Goal: Transaction & Acquisition: Purchase product/service

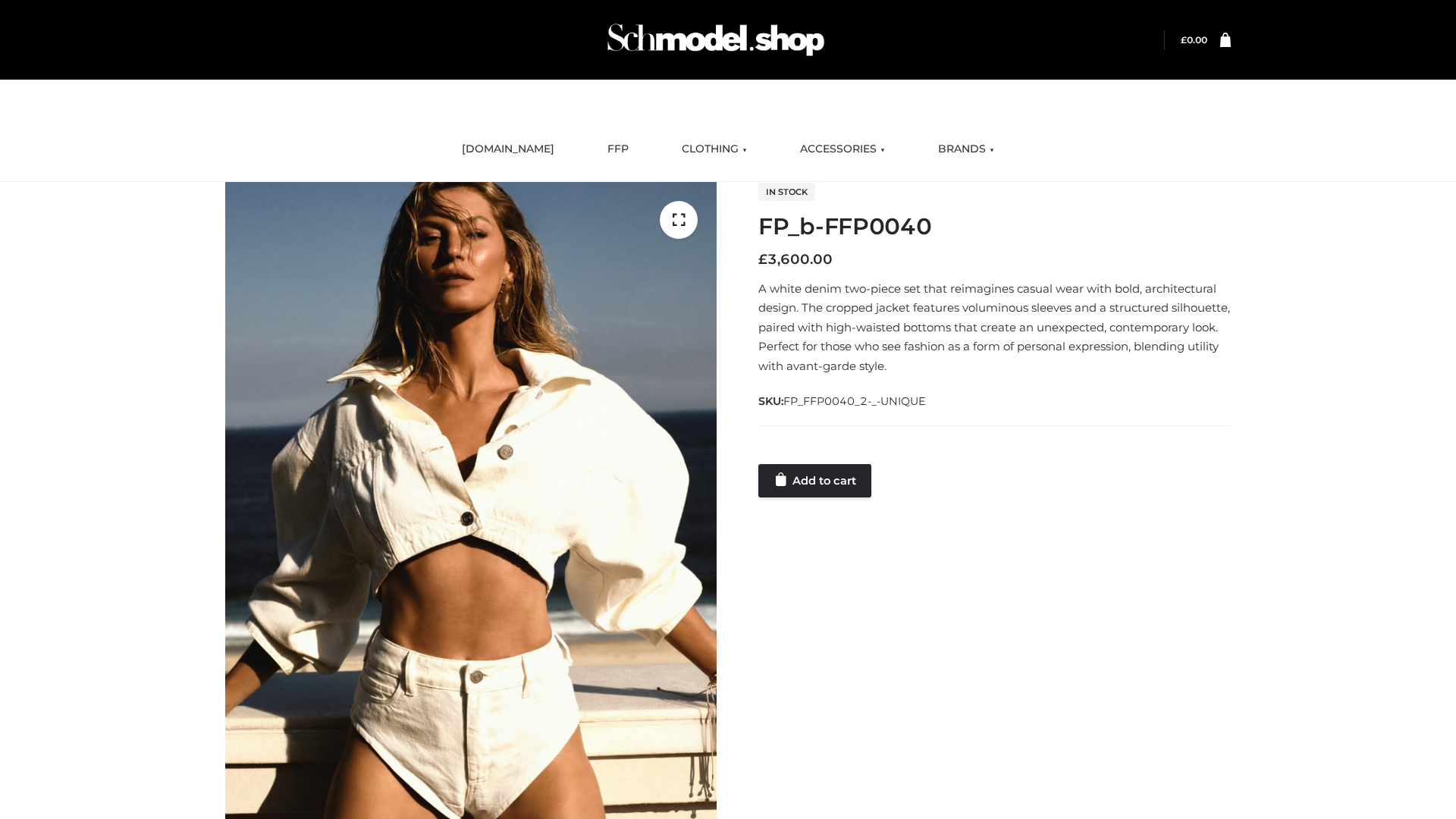
click at [816, 480] on link "Add to cart" at bounding box center [815, 480] width 113 height 33
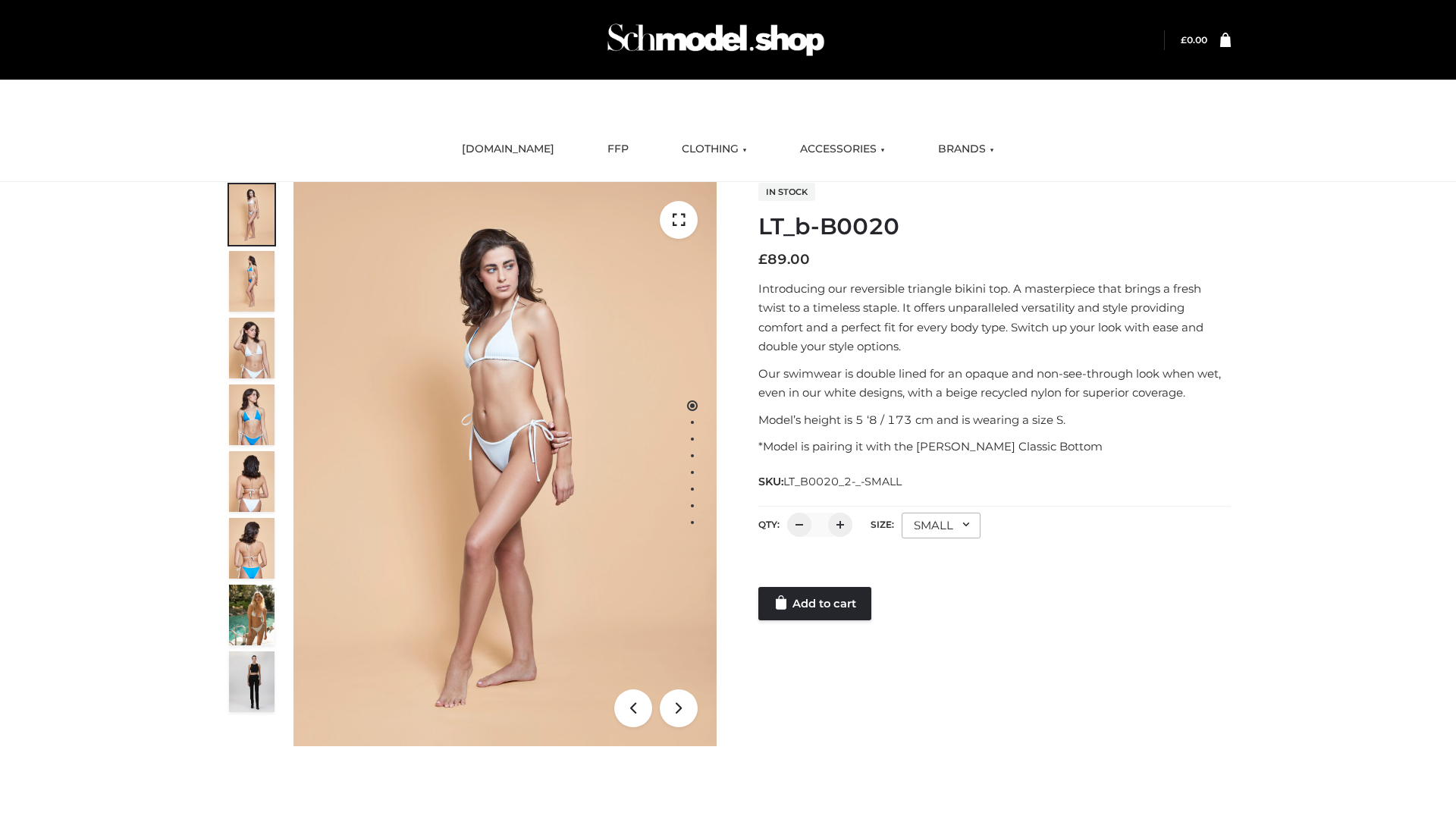
click at [816, 604] on link "Add to cart" at bounding box center [815, 603] width 113 height 33
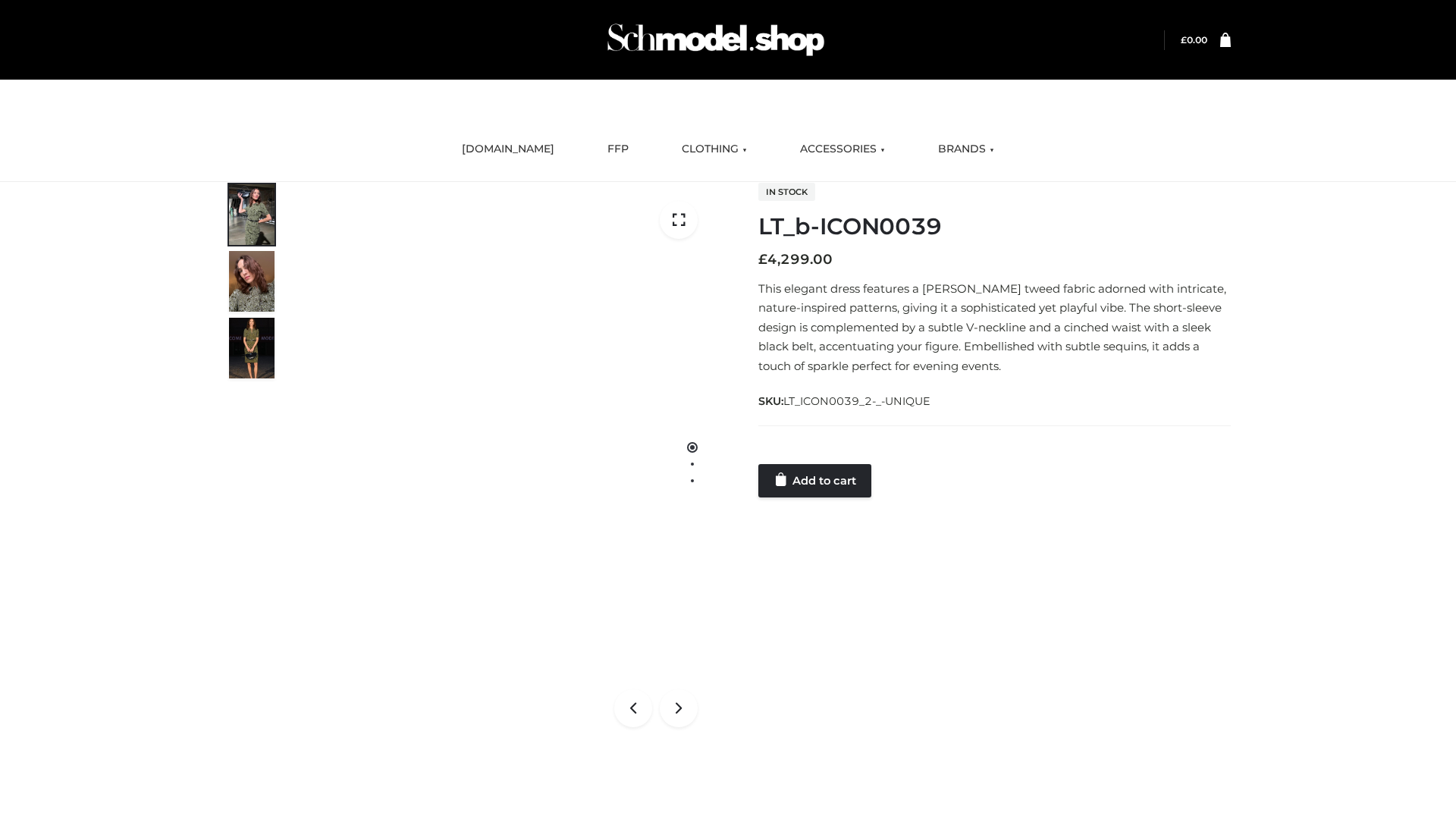
click at [816, 480] on link "Add to cart" at bounding box center [815, 480] width 113 height 33
